Goal: Check status

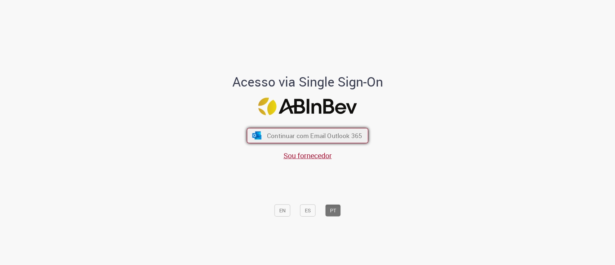
click at [270, 135] on span "Continuar com Email Outlook 365" at bounding box center [314, 135] width 95 height 8
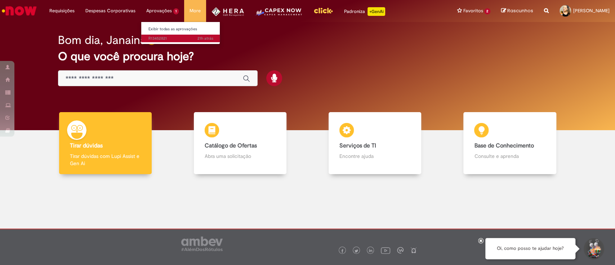
click at [164, 36] on span "21h atrás 21 horas atrás R13452821" at bounding box center [181, 39] width 65 height 6
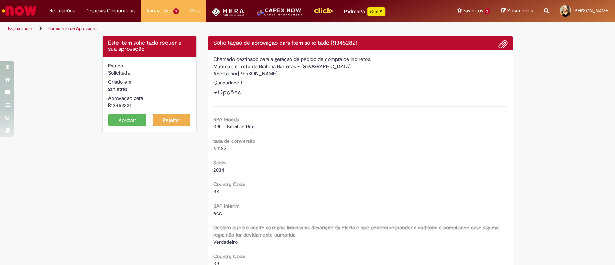
click at [265, 17] on img "Menu Cabeçalho" at bounding box center [279, 14] width 48 height 14
